Goal: Transaction & Acquisition: Obtain resource

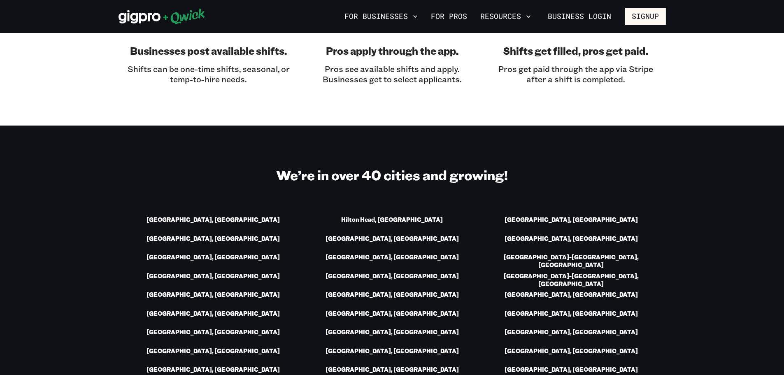
scroll to position [1029, 0]
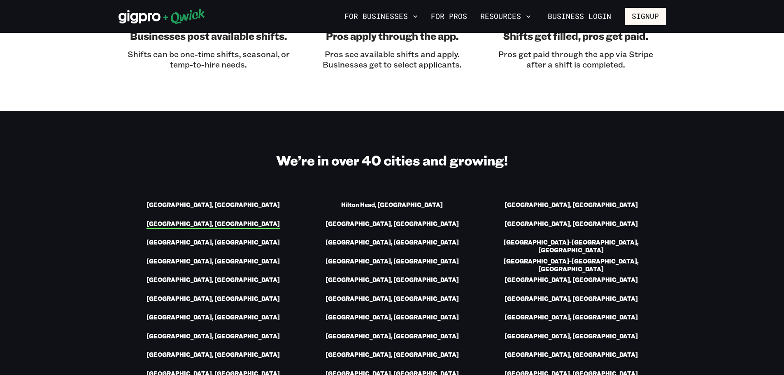
click at [214, 220] on link "[GEOGRAPHIC_DATA], [GEOGRAPHIC_DATA]" at bounding box center [213, 224] width 133 height 9
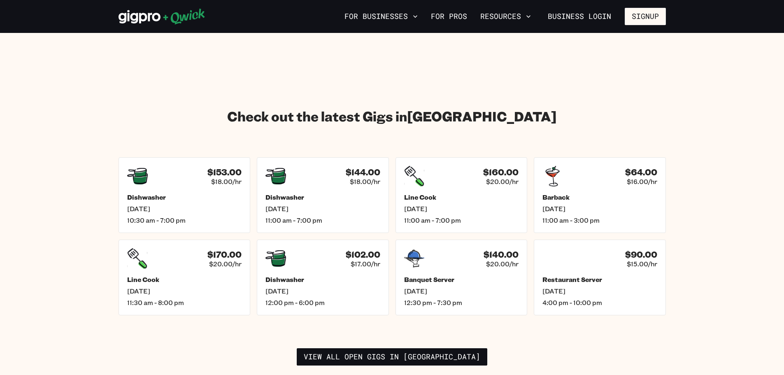
scroll to position [1112, 0]
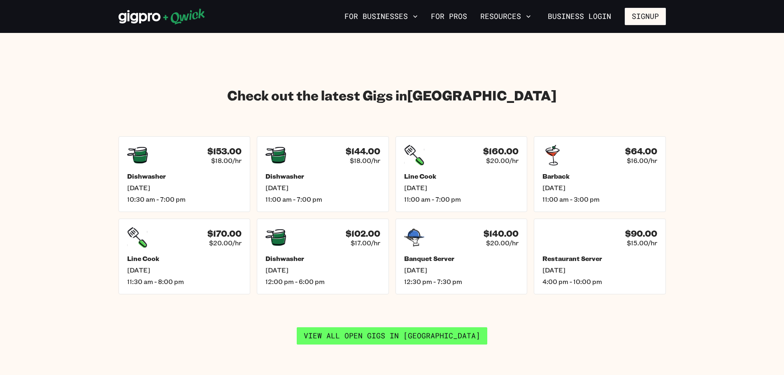
click at [374, 327] on link "View all open gigs in [GEOGRAPHIC_DATA]" at bounding box center [392, 335] width 191 height 17
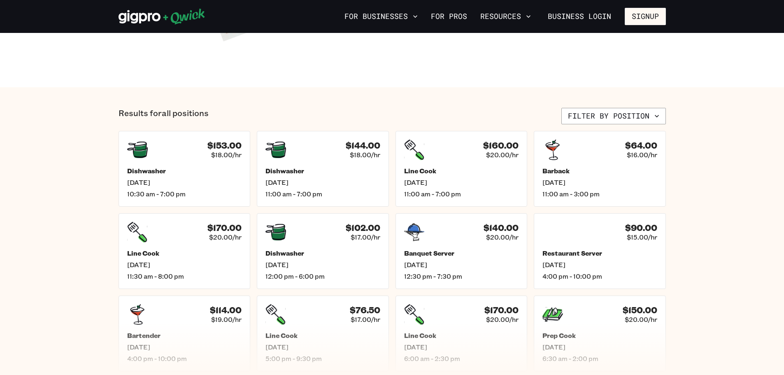
scroll to position [288, 0]
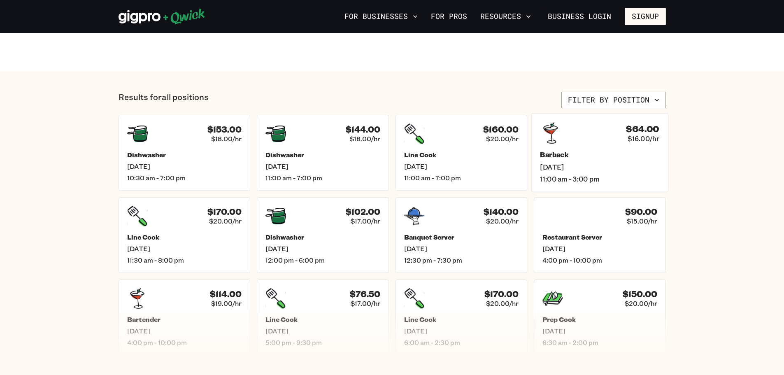
click at [576, 145] on div "$64.00 $16.00/[PERSON_NAME] [DATE] 11:00 am - 3:00 pm" at bounding box center [599, 152] width 137 height 79
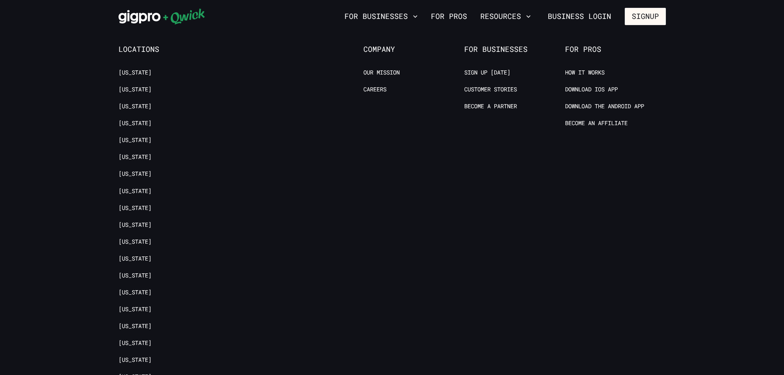
scroll to position [342, 0]
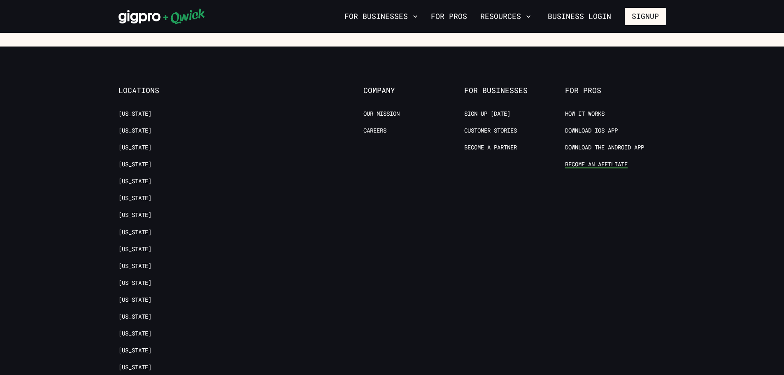
click at [580, 161] on link "Become an Affiliate" at bounding box center [596, 165] width 63 height 8
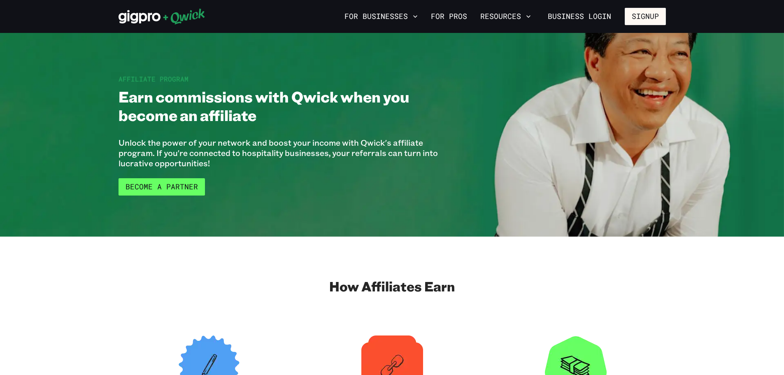
click at [144, 183] on link "Become a Partner" at bounding box center [162, 186] width 86 height 17
